Goal: Check status: Check status

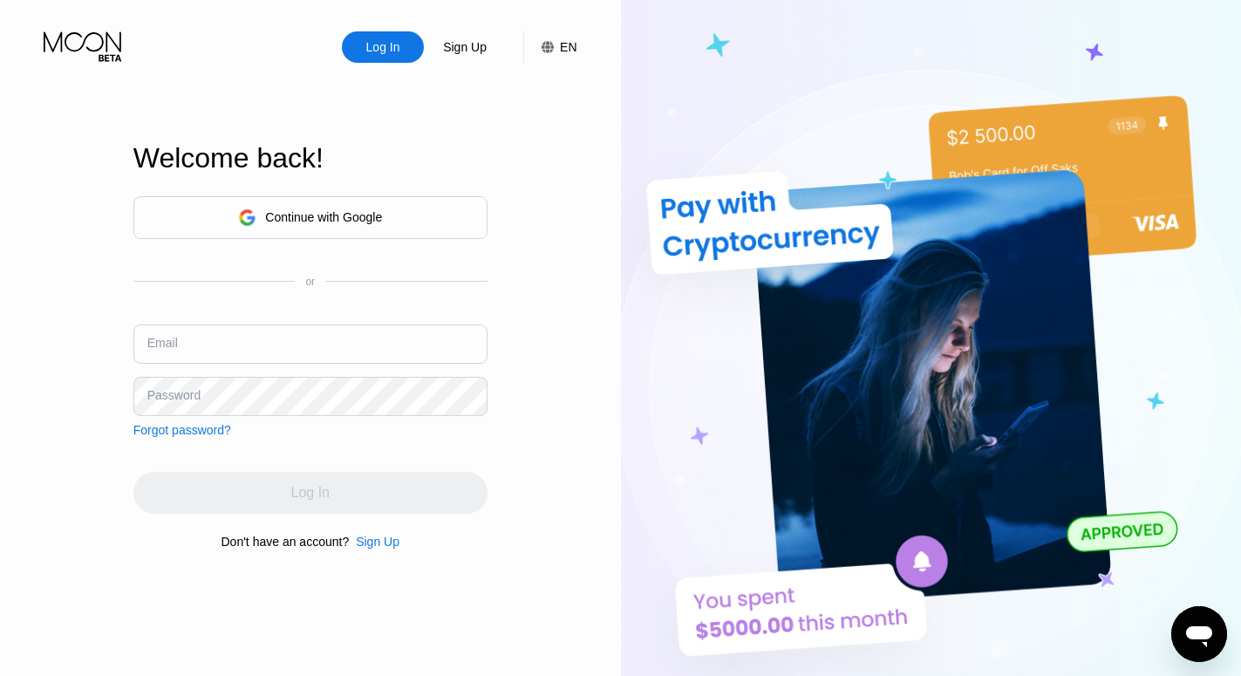
click at [262, 342] on input "text" at bounding box center [310, 343] width 354 height 39
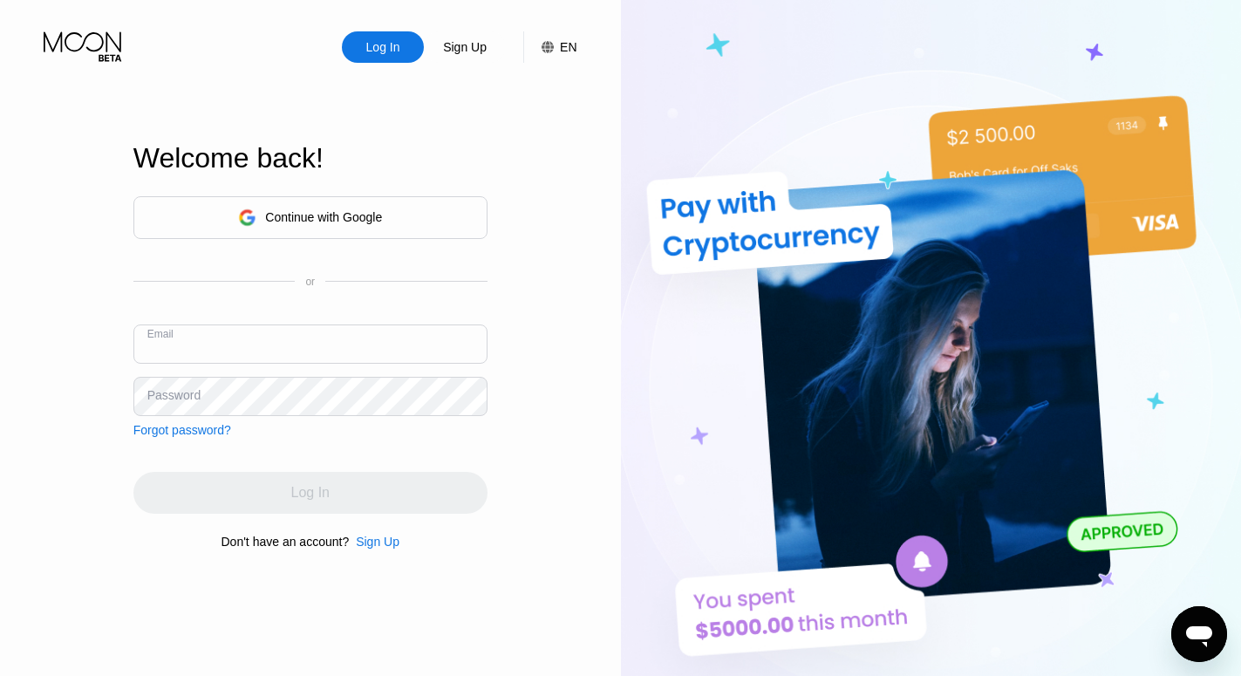
click at [262, 342] on input "text" at bounding box center [310, 343] width 354 height 39
click at [317, 283] on div "or" at bounding box center [310, 282] width 354 height 12
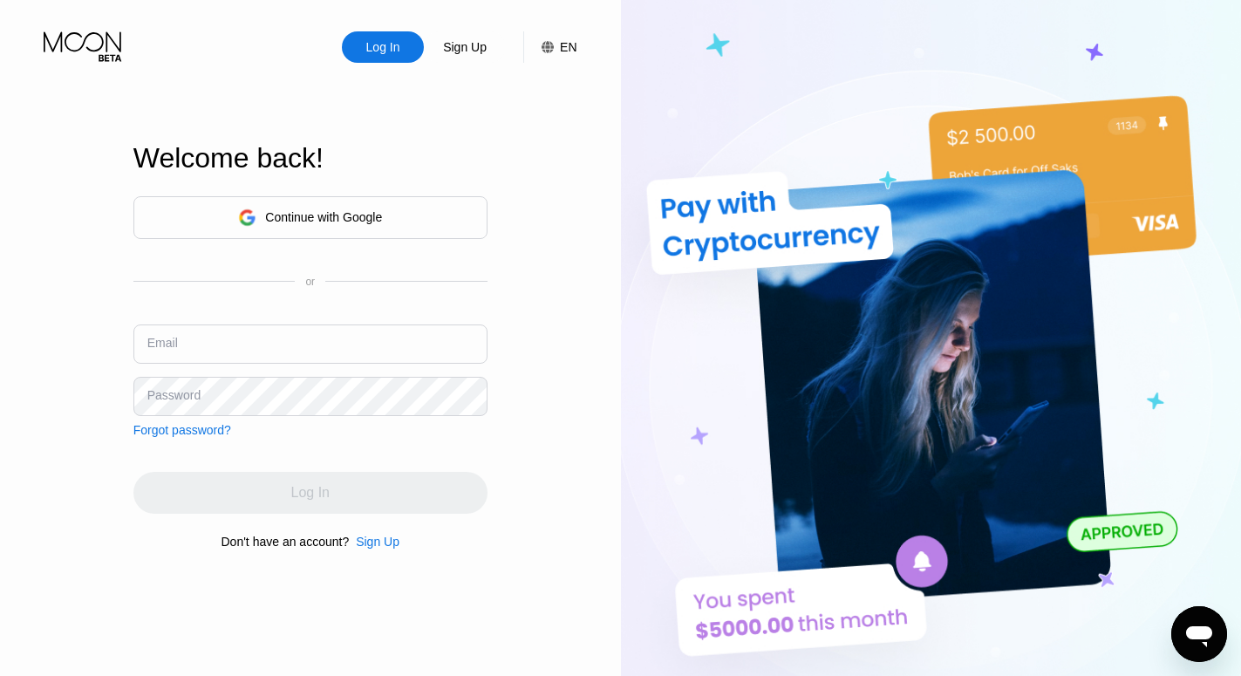
click at [317, 283] on div "or" at bounding box center [310, 282] width 354 height 12
click at [269, 334] on input "text" at bounding box center [310, 343] width 354 height 39
click at [207, 350] on input "text" at bounding box center [310, 343] width 354 height 39
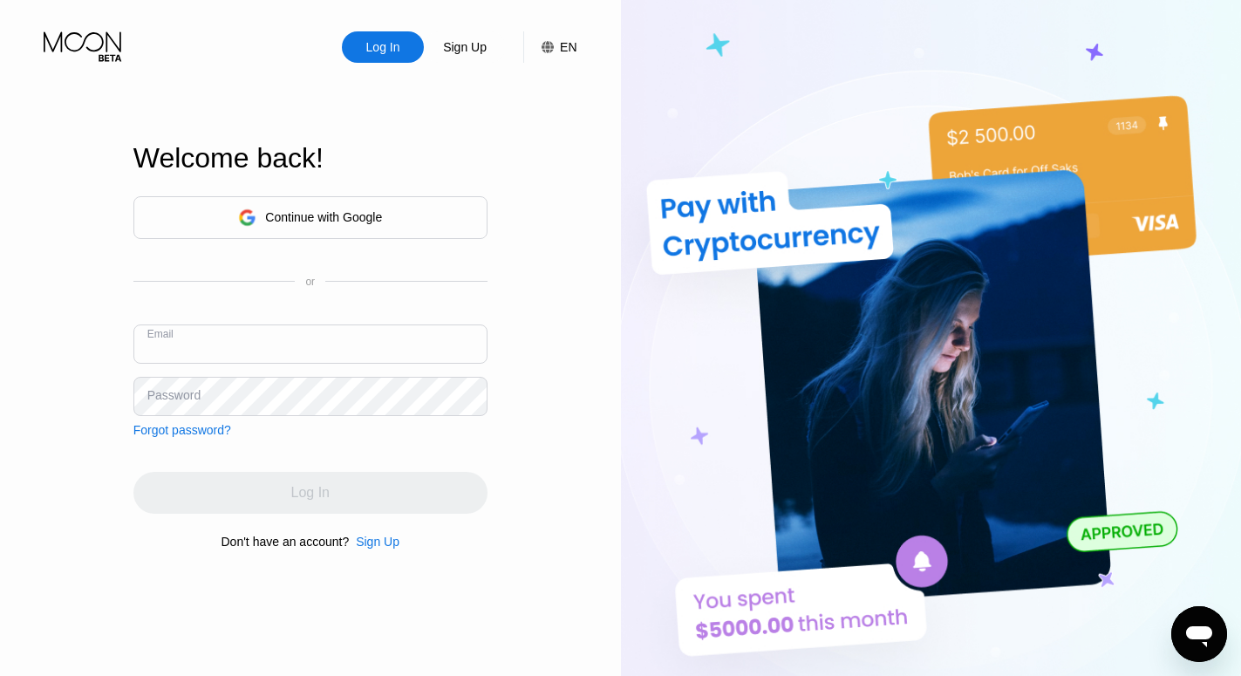
paste input "[EMAIL_ADDRESS][DOMAIN_NAME]"
type input "[EMAIL_ADDRESS][DOMAIN_NAME]"
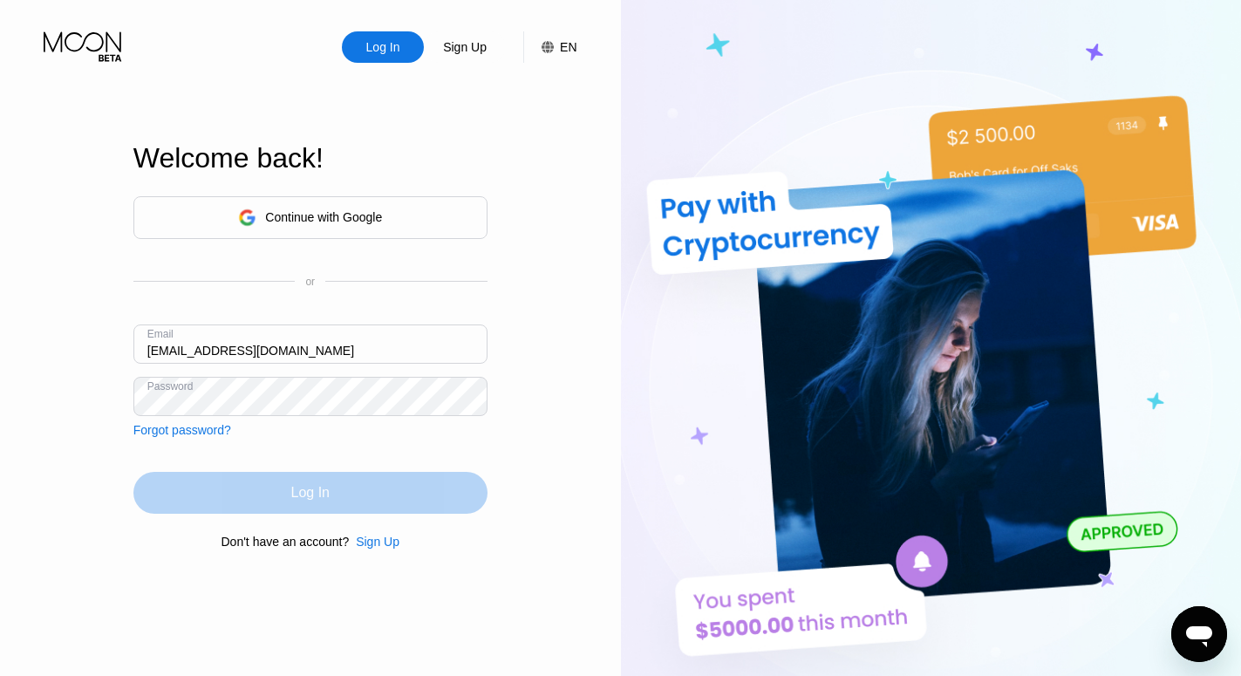
click at [330, 489] on div "Log In" at bounding box center [310, 493] width 354 height 42
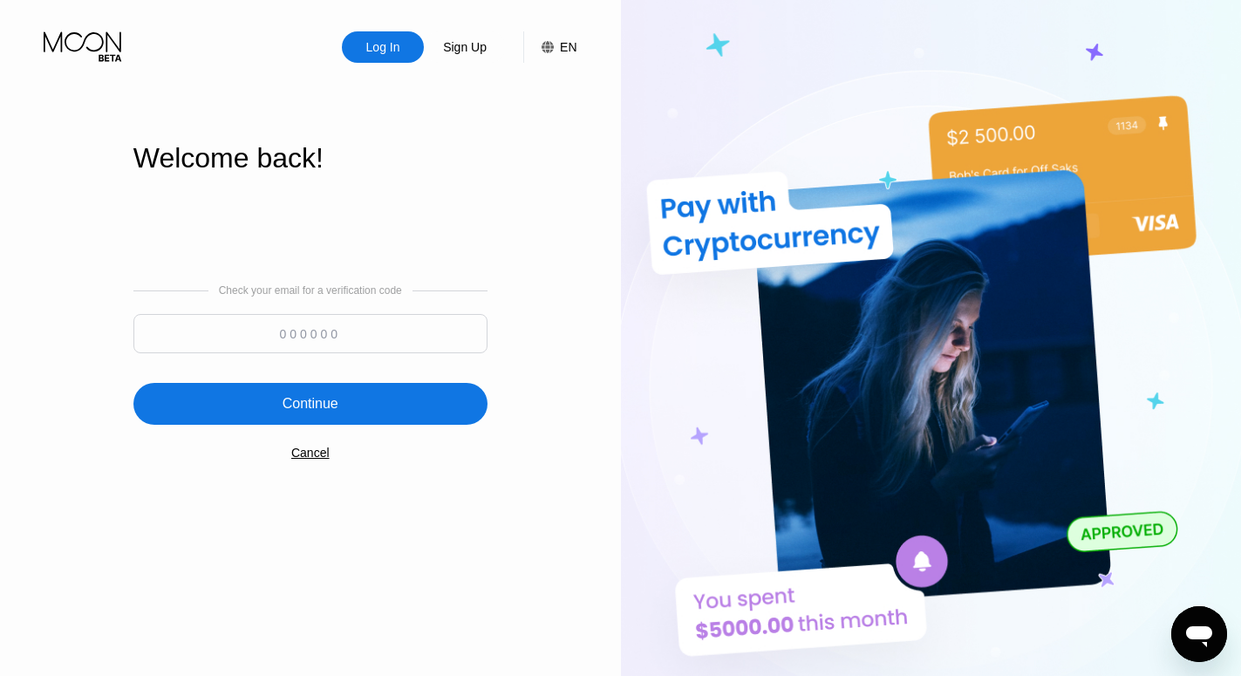
click at [303, 350] on input at bounding box center [310, 333] width 354 height 39
type input "337357"
click at [326, 412] on div "Continue" at bounding box center [310, 403] width 56 height 17
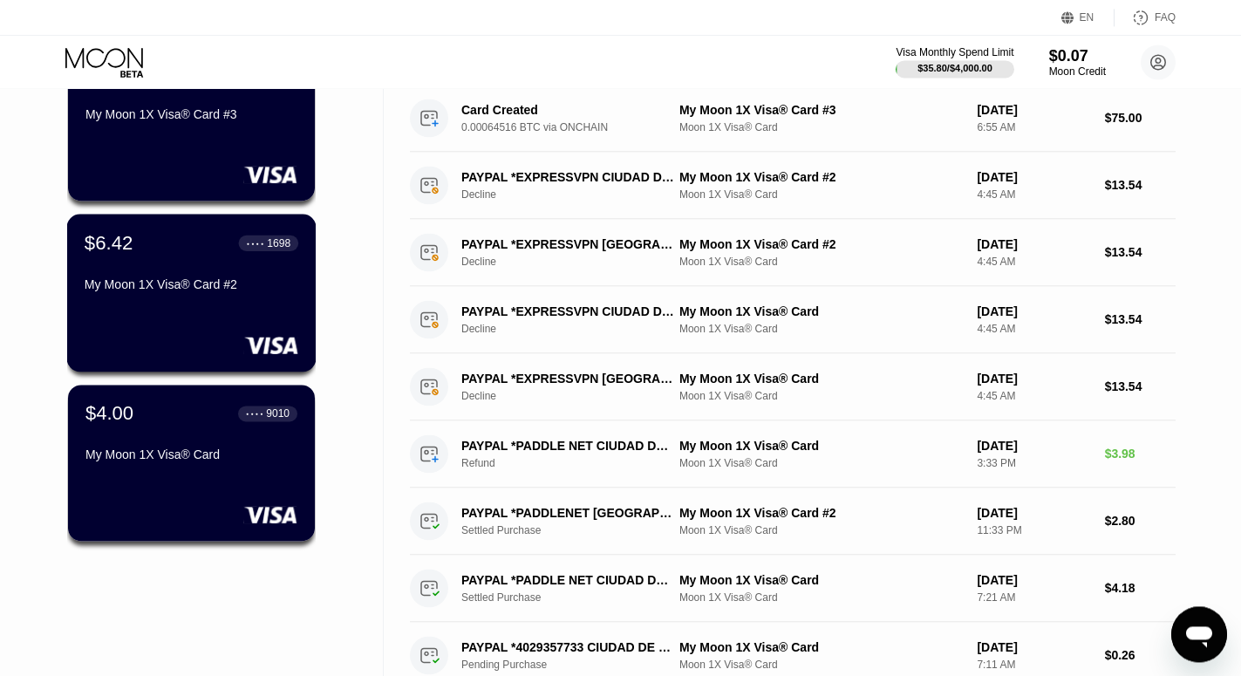
scroll to position [184, 0]
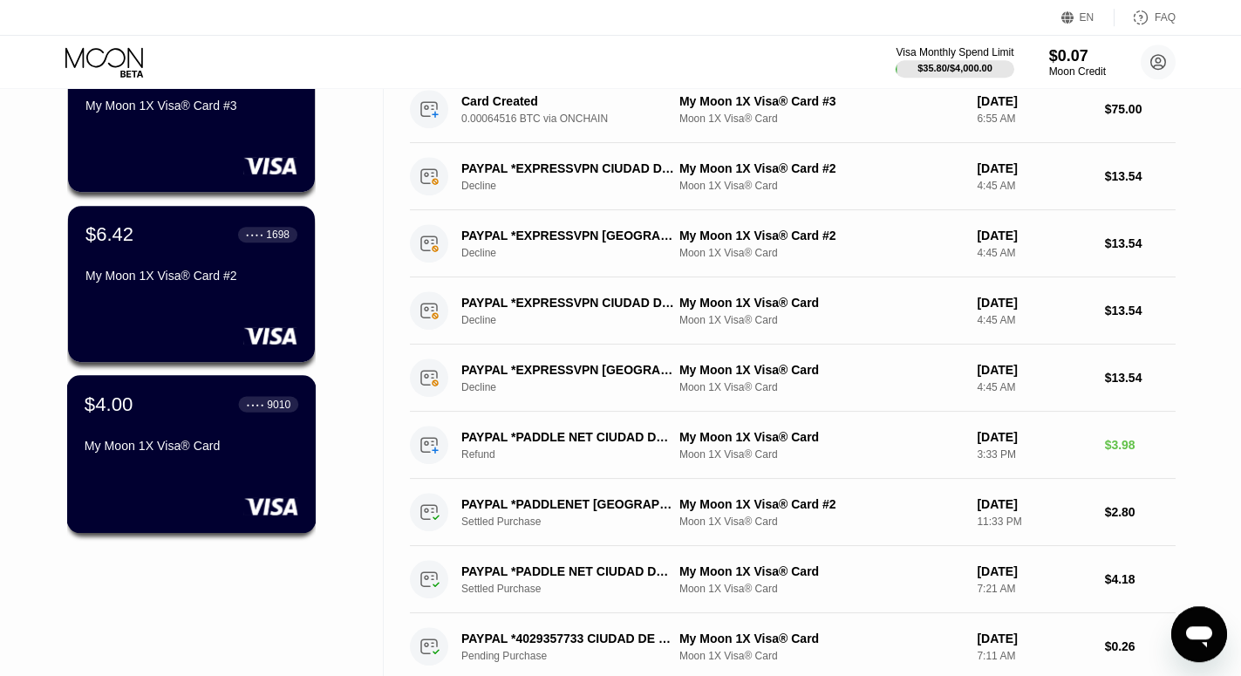
click at [215, 459] on div "My Moon 1X Visa® Card" at bounding box center [192, 449] width 214 height 21
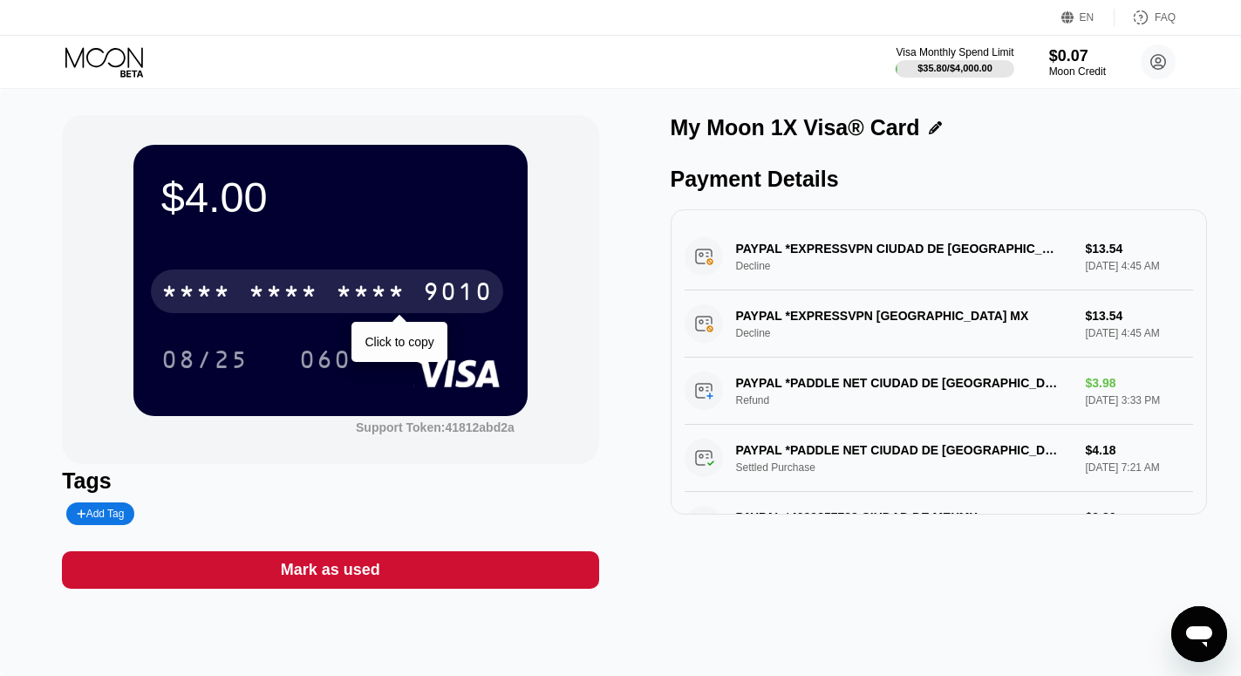
click at [275, 301] on div "* * * *" at bounding box center [283, 294] width 70 height 28
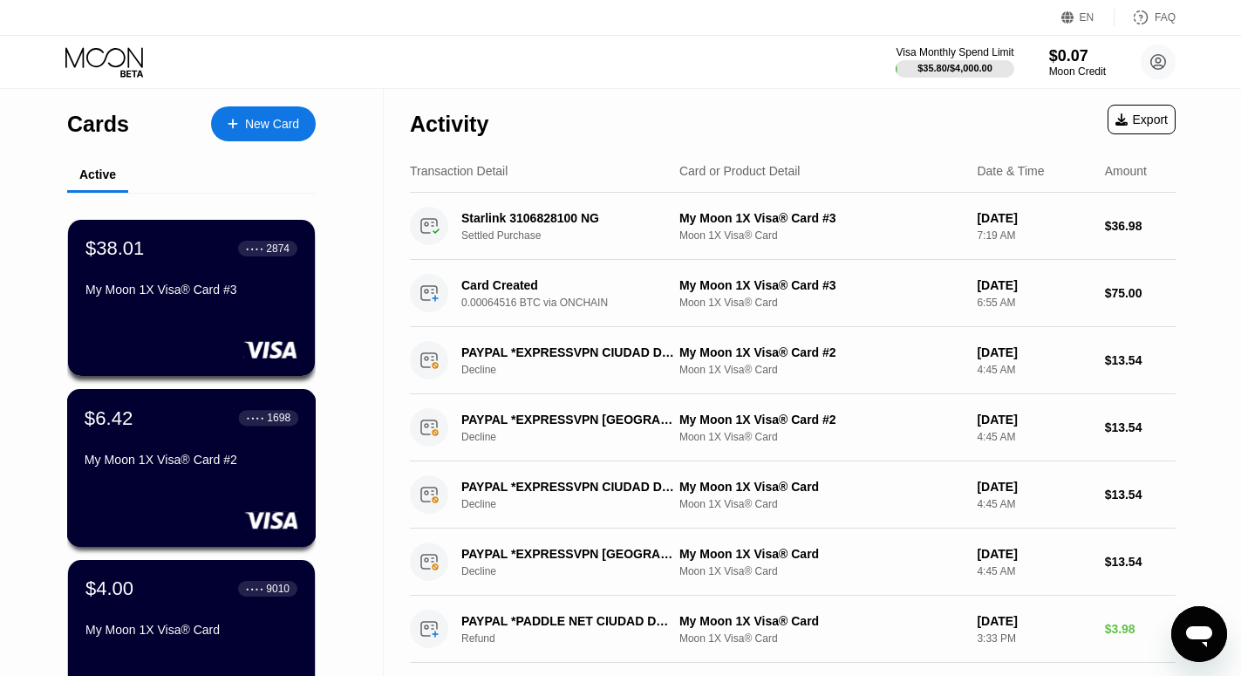
click at [161, 466] on div "My Moon 1X Visa® Card #2" at bounding box center [192, 459] width 214 height 14
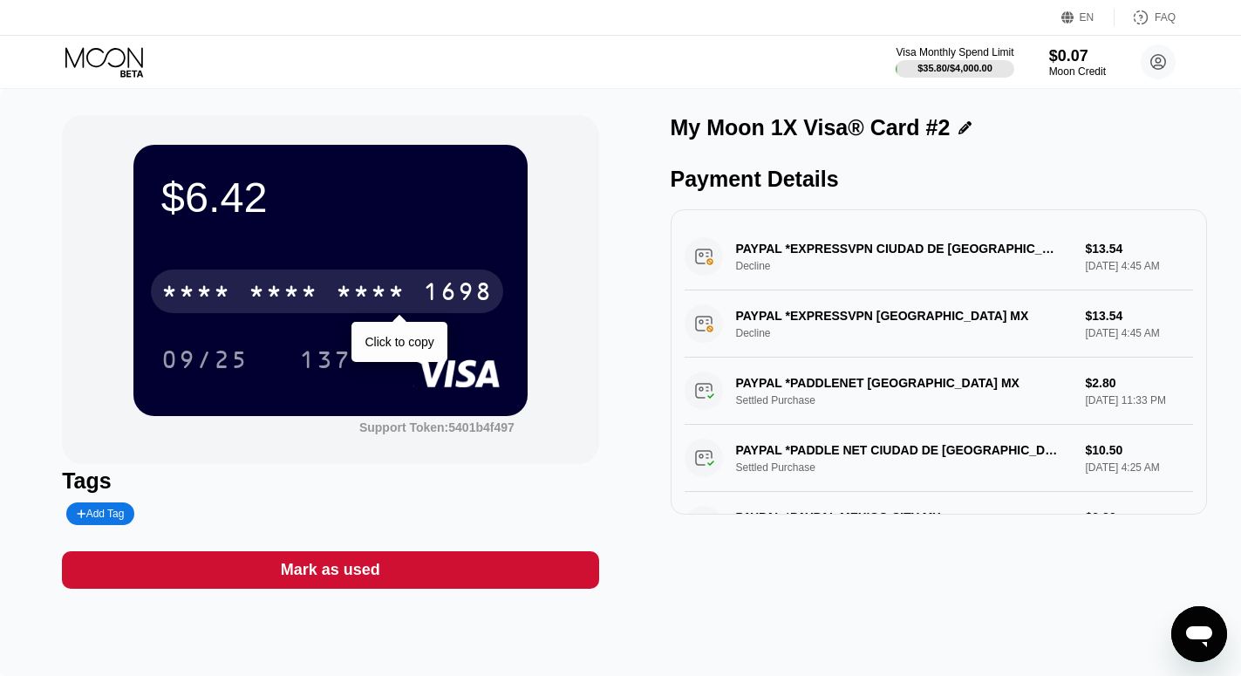
click at [296, 302] on div "* * * *" at bounding box center [283, 294] width 70 height 28
